Goal: Transaction & Acquisition: Purchase product/service

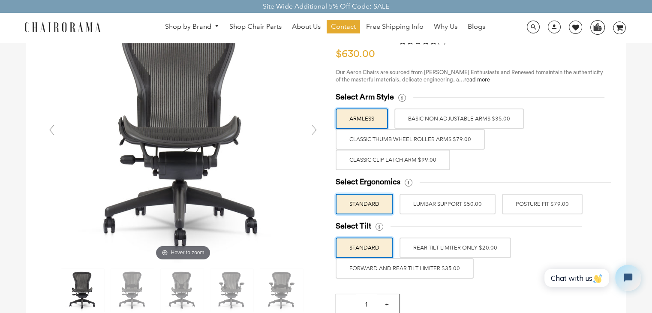
scroll to position [72, 0]
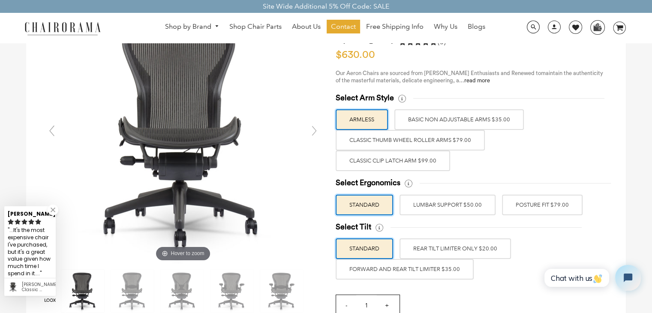
click at [384, 139] on label "Classic Thumb Wheel Roller Arms $79.00" at bounding box center [410, 140] width 149 height 21
click at [0, 0] on input "Classic Thumb Wheel Roller Arms $79.00" at bounding box center [0, 0] width 0 height 0
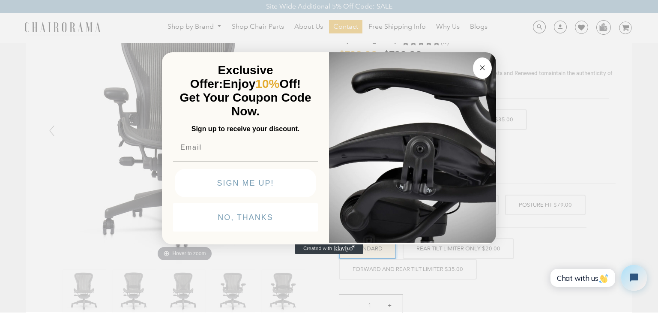
click at [480, 67] on circle "Close dialog" at bounding box center [483, 68] width 10 height 10
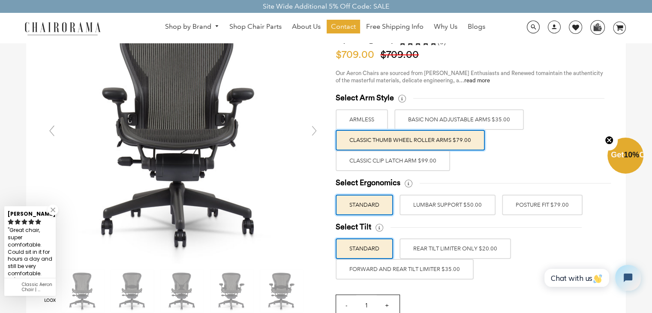
click at [425, 165] on label "Classic Clip Latch Arm $99.00" at bounding box center [393, 160] width 114 height 21
click at [0, 0] on input "Classic Clip Latch Arm $99.00" at bounding box center [0, 0] width 0 height 0
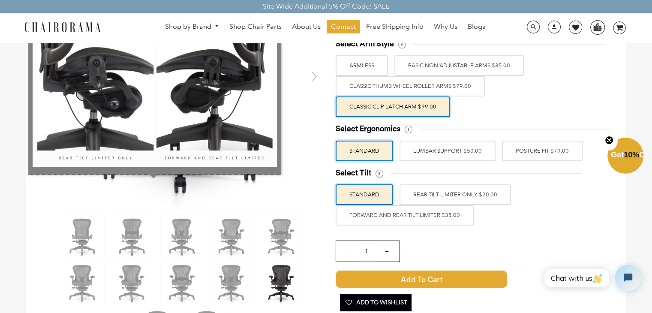
scroll to position [129, 0]
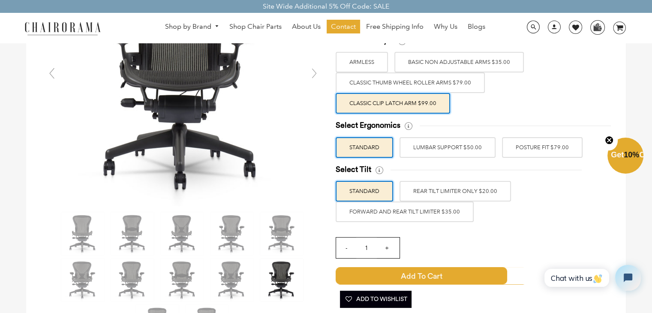
click at [532, 144] on label "POSTURE FIT $79.00" at bounding box center [542, 147] width 81 height 21
click at [0, 0] on input "POSTURE FIT $79.00" at bounding box center [0, 0] width 0 height 0
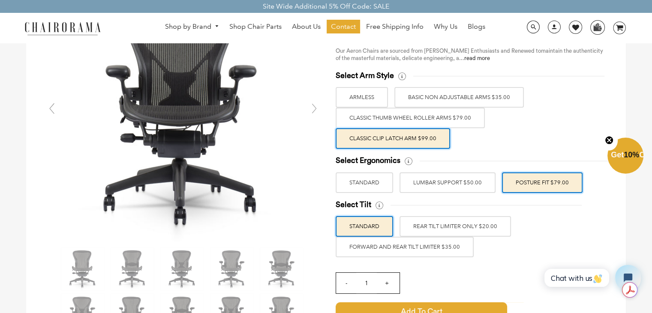
scroll to position [95, 0]
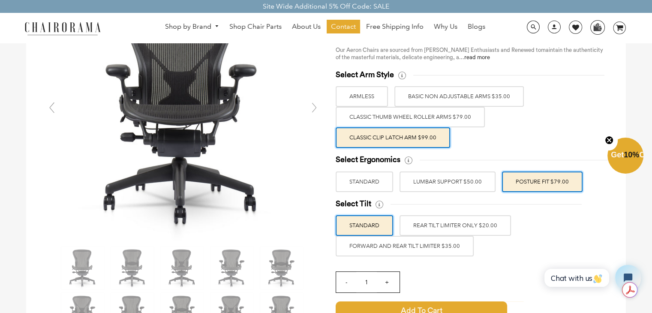
click at [619, 153] on span "Get 10% Off" at bounding box center [630, 154] width 39 height 9
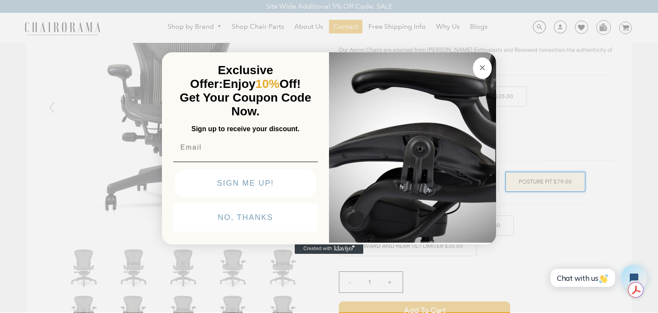
click at [219, 151] on input "Email" at bounding box center [245, 147] width 145 height 17
click at [223, 149] on input "Email" at bounding box center [245, 147] width 145 height 17
click at [166, 194] on form "Exclusive Offer: Enjoy 10% Off! Get Your Coupon Code Now. Sign up to receive yo…" at bounding box center [329, 148] width 334 height 192
click at [186, 148] on input "Email" at bounding box center [245, 147] width 145 height 17
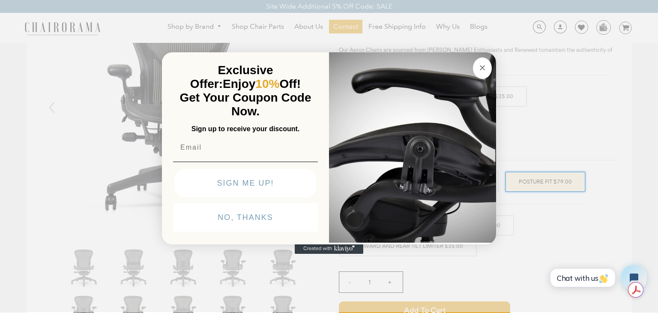
type input "f"
type input "[EMAIL_ADDRESS][DOMAIN_NAME]"
click at [237, 181] on button "SIGN ME UP!" at bounding box center [245, 183] width 141 height 28
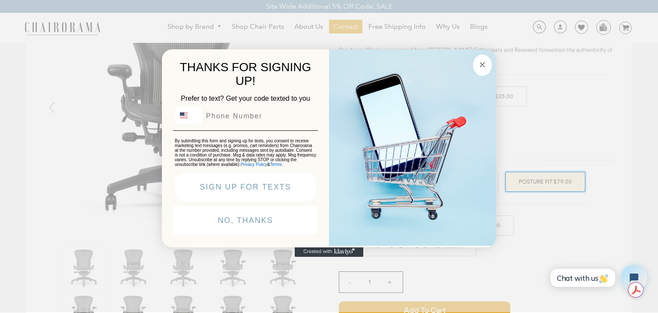
click at [241, 228] on button "NO, THANKS" at bounding box center [245, 220] width 145 height 28
